Goal: Task Accomplishment & Management: Use online tool/utility

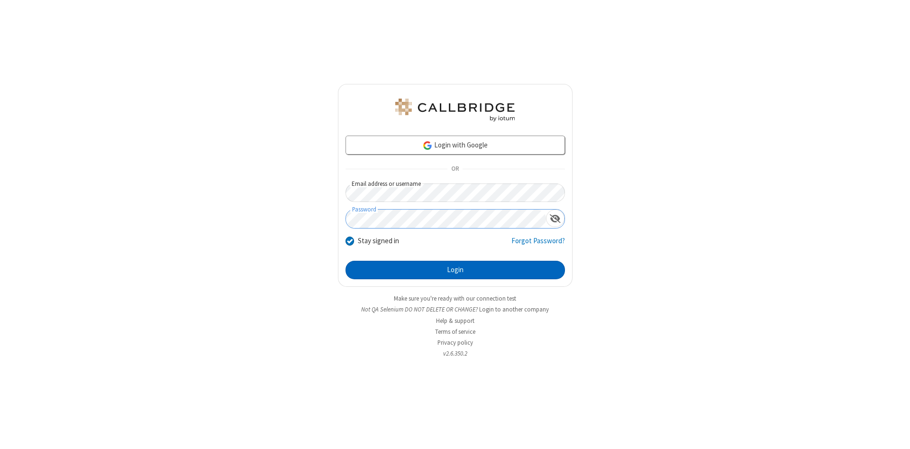
click at [455, 270] on button "Login" at bounding box center [455, 270] width 219 height 19
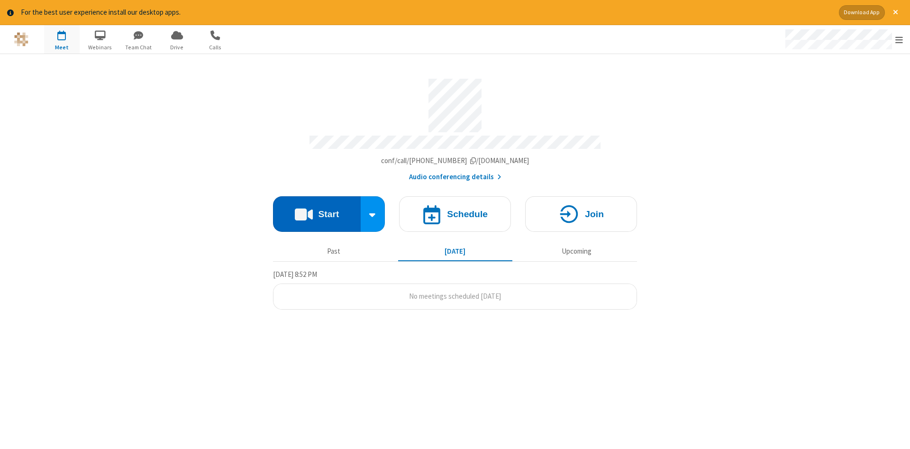
click at [317, 210] on button "Start" at bounding box center [317, 214] width 88 height 36
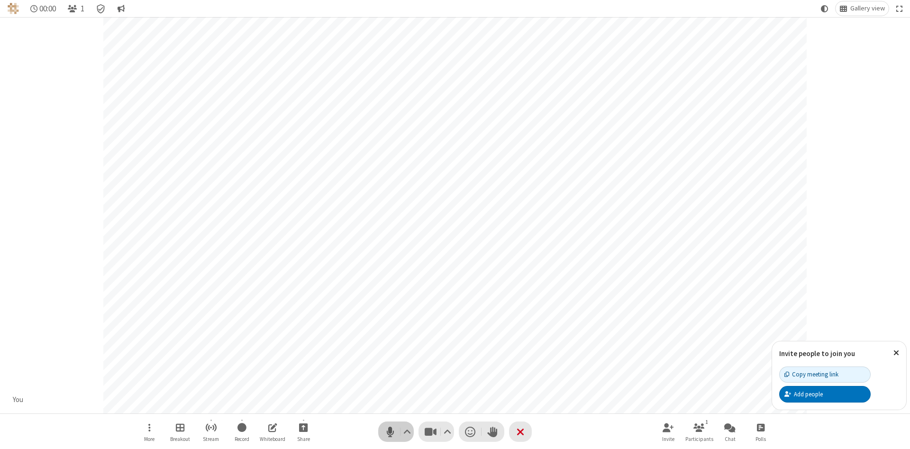
click at [390, 431] on span "Mute (Alt+A)" at bounding box center [390, 432] width 14 height 14
click at [390, 431] on span "Unmute (Alt+A)" at bounding box center [390, 432] width 14 height 14
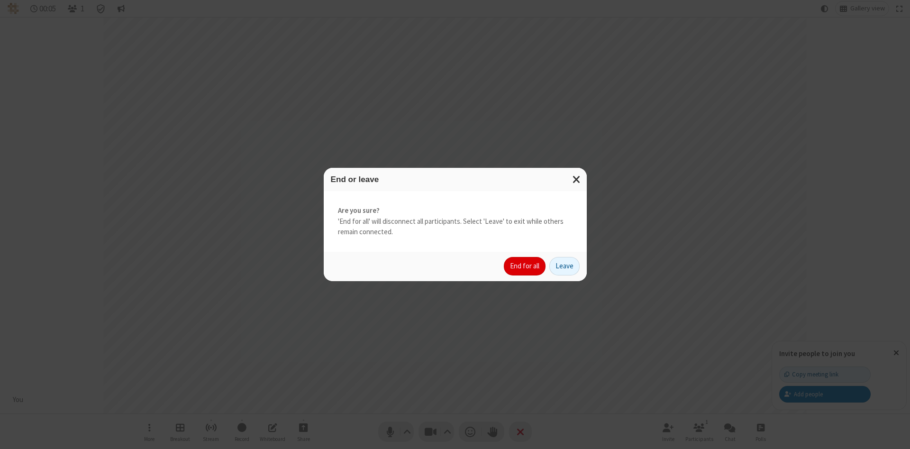
click at [525, 266] on button "End for all" at bounding box center [525, 266] width 42 height 19
